Goal: Information Seeking & Learning: Learn about a topic

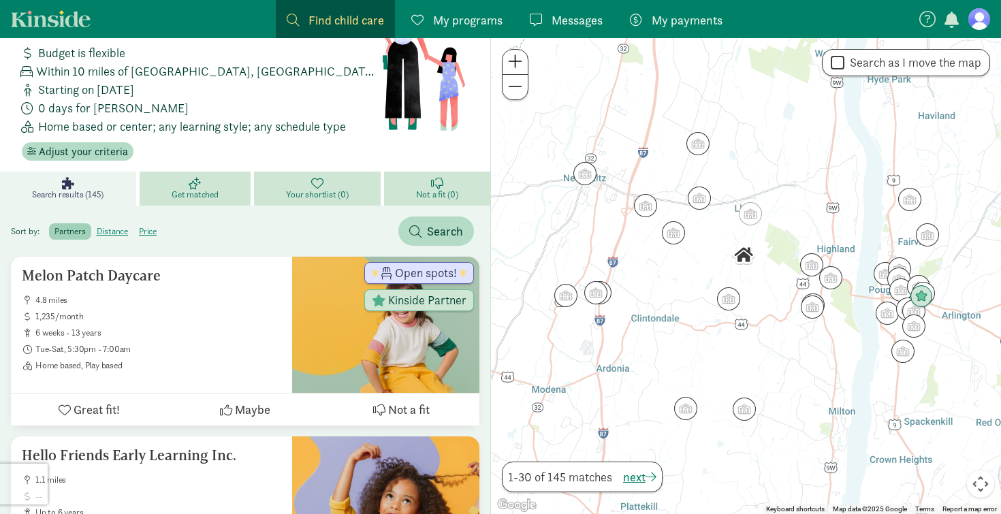
scroll to position [67, 0]
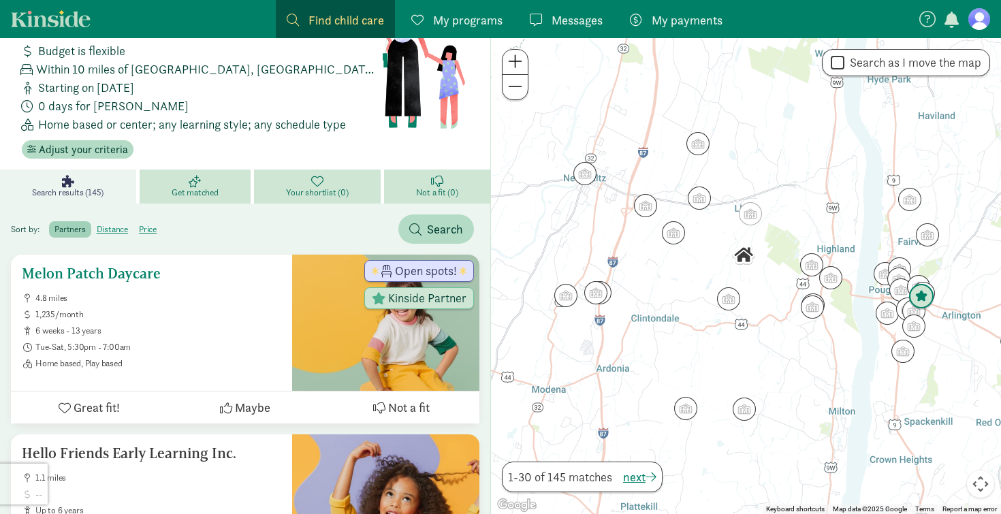
click at [184, 315] on ul "4.8 miles 1,235/month 6 weeks - 13 years Tue-Sat, 5:30pm - 7:00am Home based, P…" at bounding box center [151, 331] width 259 height 76
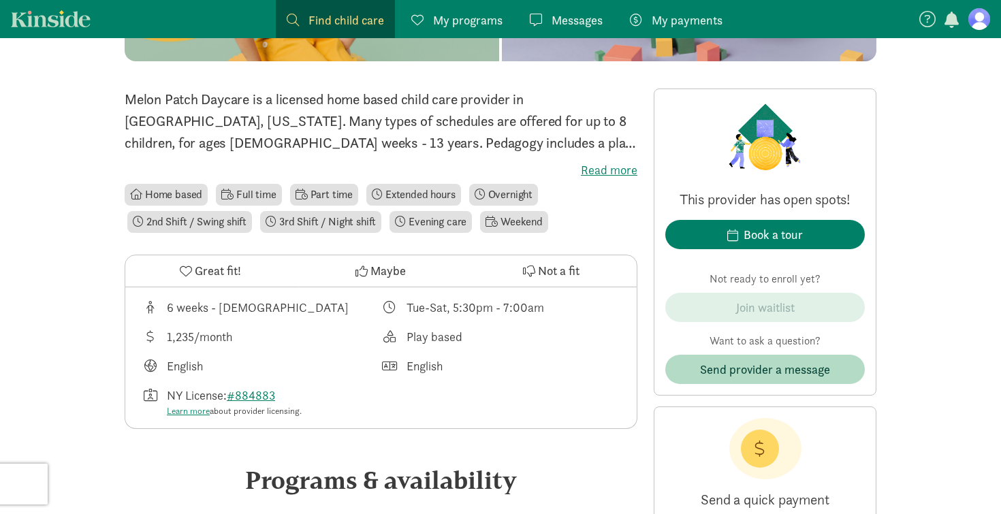
scroll to position [289, 0]
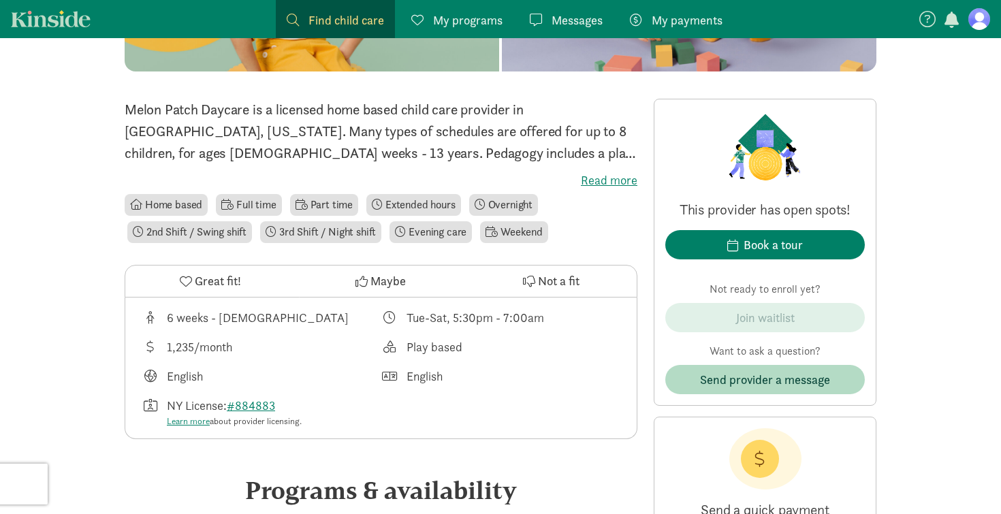
click at [615, 180] on label "Read more" at bounding box center [381, 180] width 513 height 16
click at [0, 0] on input "Read more" at bounding box center [0, 0] width 0 height 0
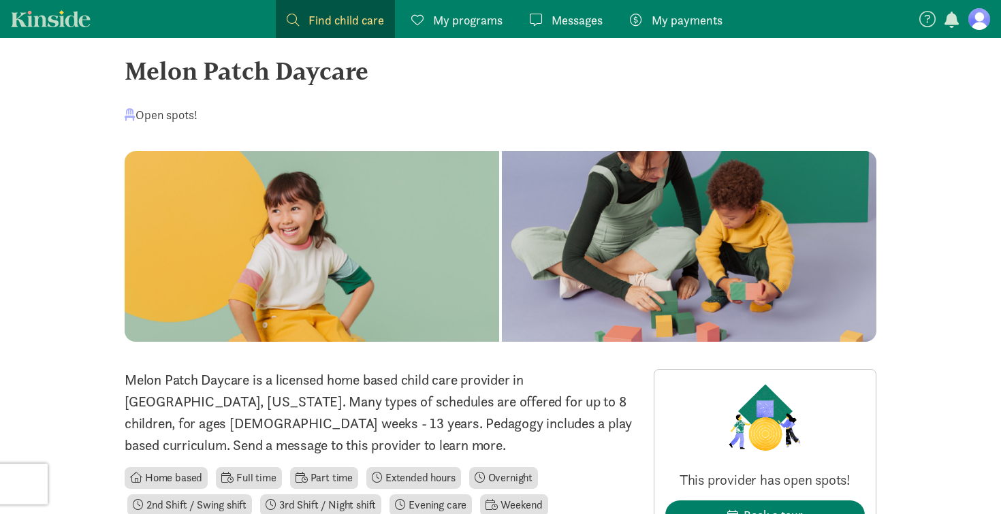
scroll to position [0, 0]
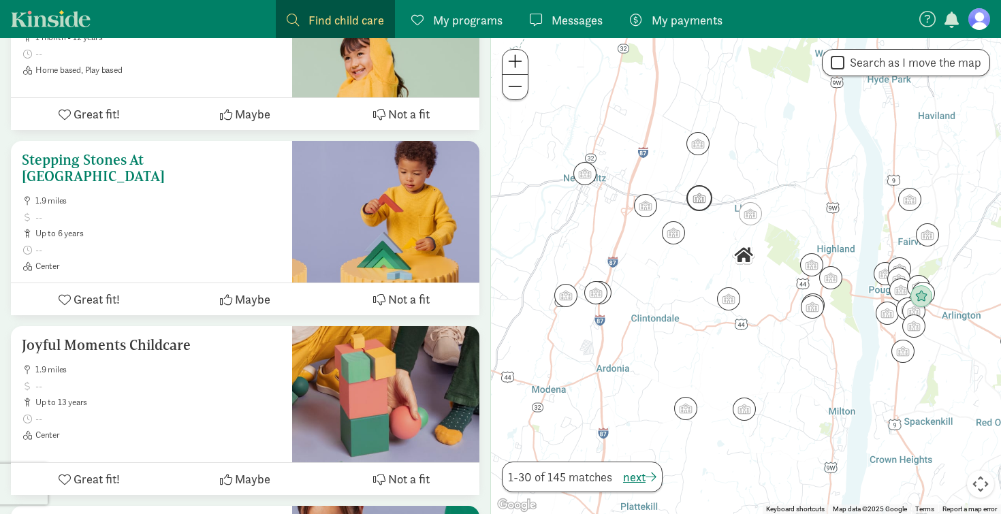
scroll to position [902, 0]
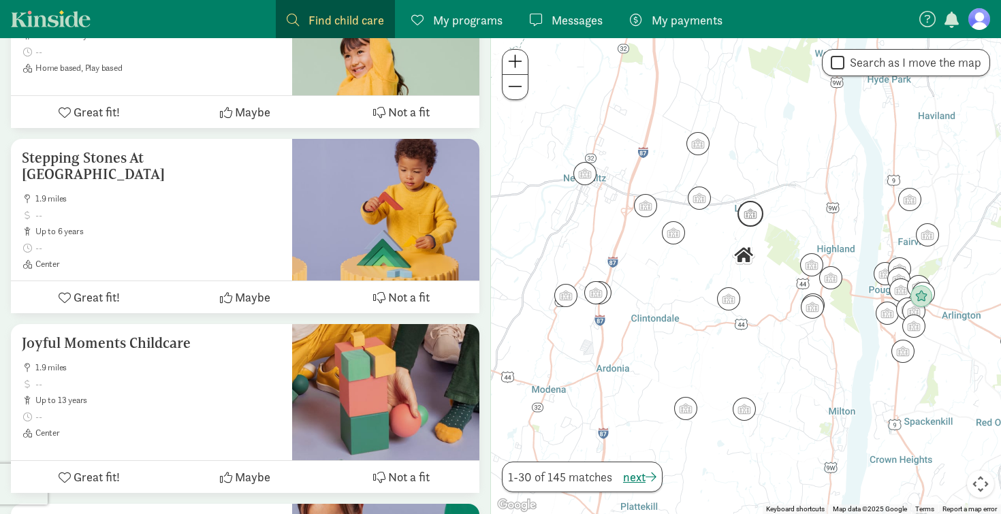
click at [753, 217] on img "Click to see details" at bounding box center [751, 214] width 26 height 26
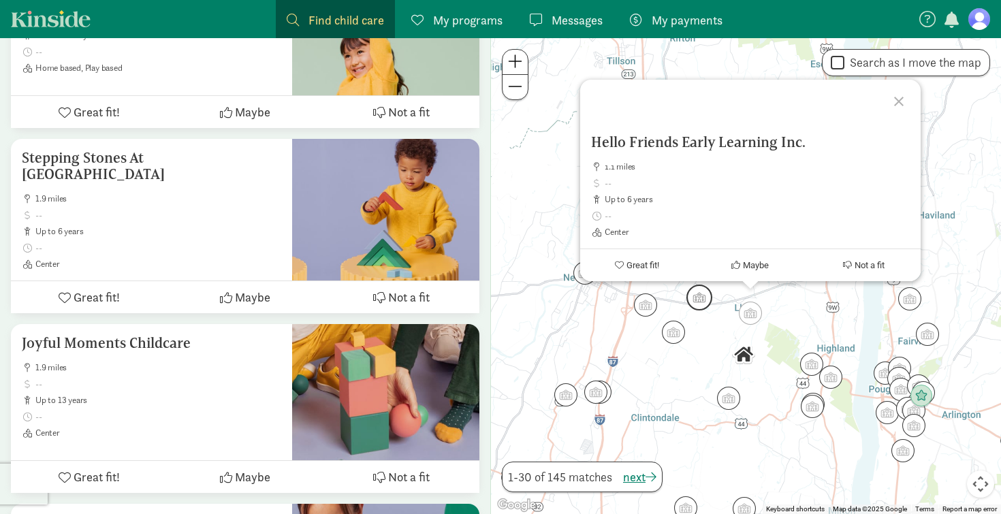
click at [700, 298] on img "Click to see details" at bounding box center [699, 298] width 26 height 26
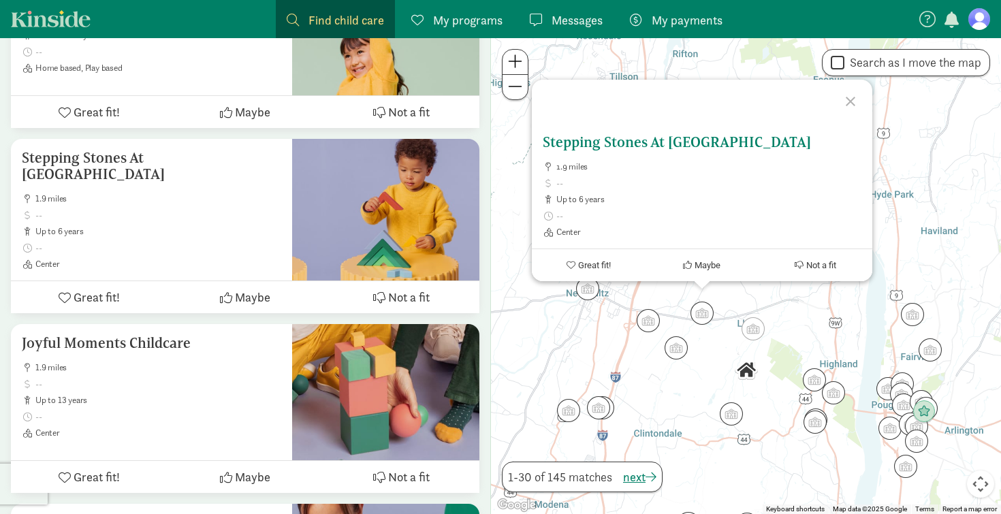
click at [620, 138] on h5 "Stepping Stones At [GEOGRAPHIC_DATA]" at bounding box center [702, 142] width 319 height 16
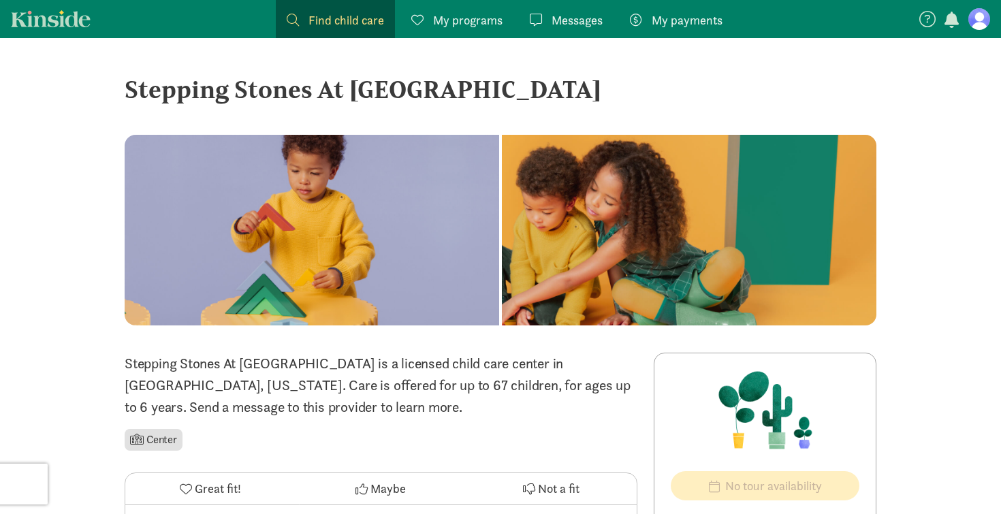
click at [284, 92] on div "Stepping Stones At [GEOGRAPHIC_DATA]" at bounding box center [501, 89] width 752 height 37
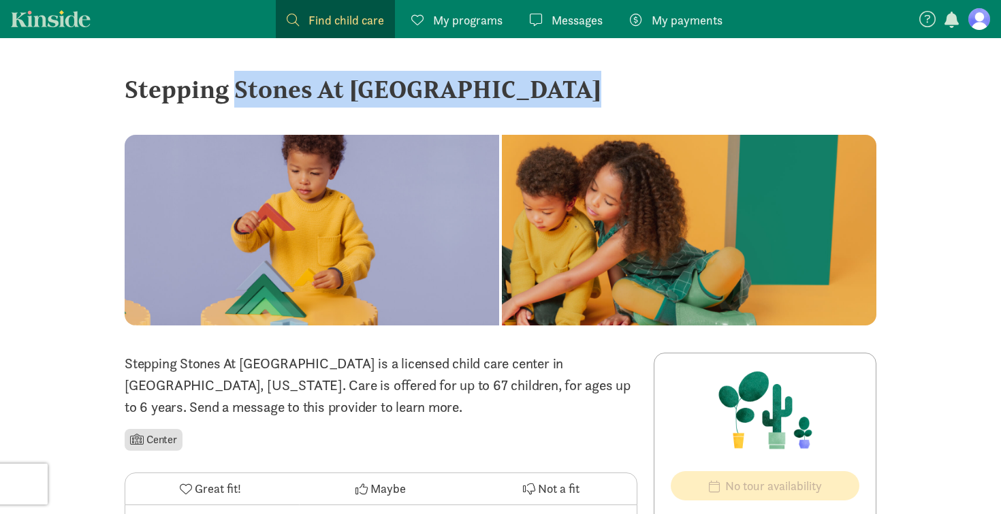
click at [284, 92] on div "Stepping Stones At [GEOGRAPHIC_DATA]" at bounding box center [501, 89] width 752 height 37
copy div "Stepping Stones At The Park ‹ › ×"
